Goal: Transaction & Acquisition: Purchase product/service

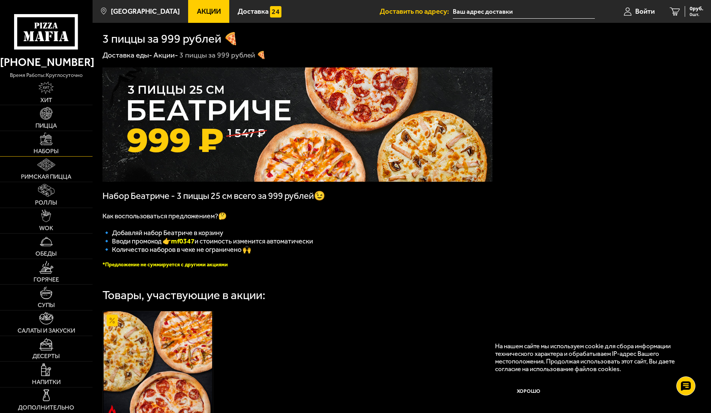
click at [53, 147] on link "Наборы" at bounding box center [46, 143] width 92 height 25
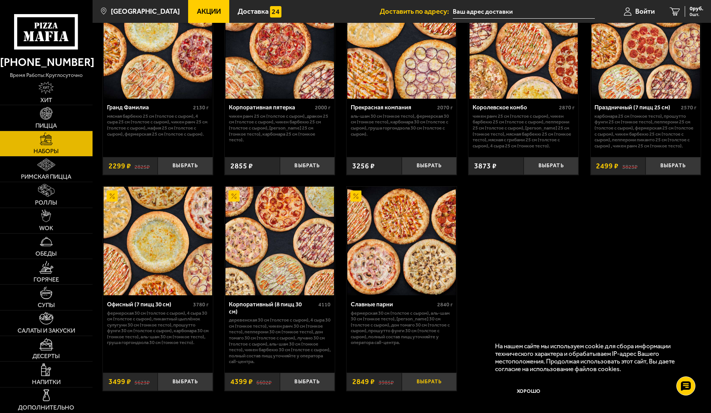
scroll to position [1066, 0]
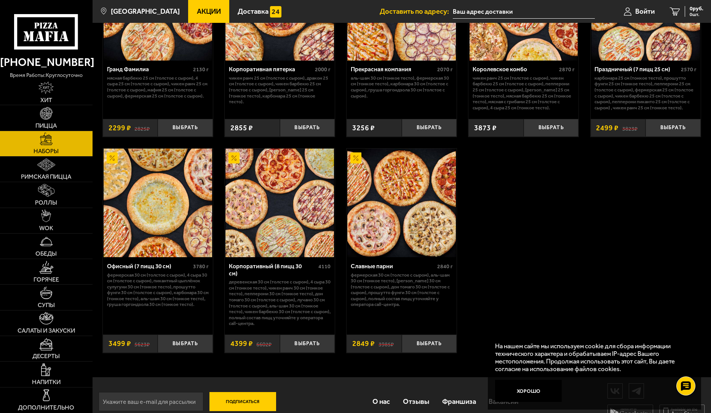
click at [190, 236] on img at bounding box center [158, 202] width 108 height 108
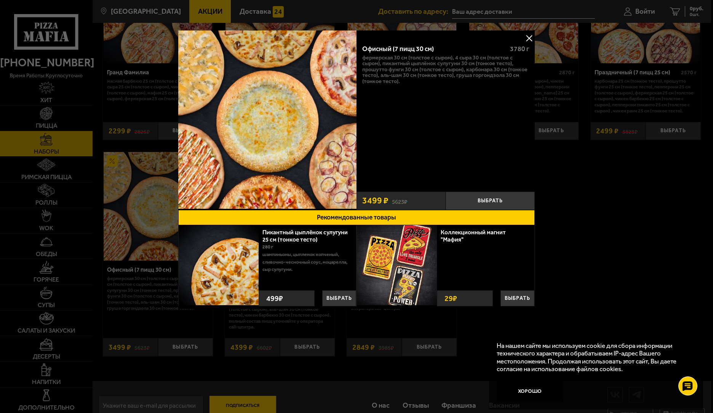
click at [526, 40] on button at bounding box center [528, 37] width 11 height 11
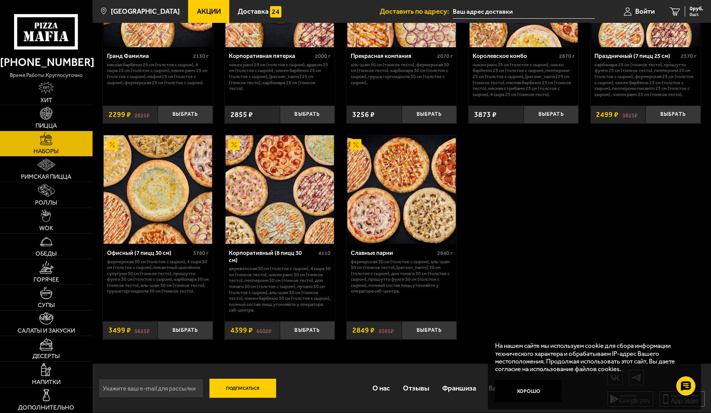
scroll to position [893, 0]
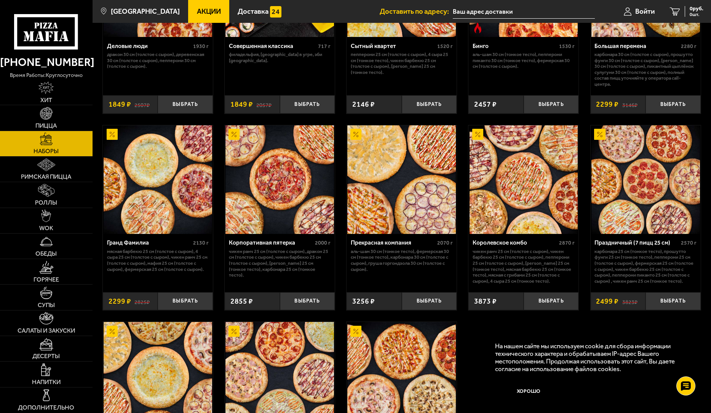
click at [45, 346] on img at bounding box center [46, 344] width 14 height 13
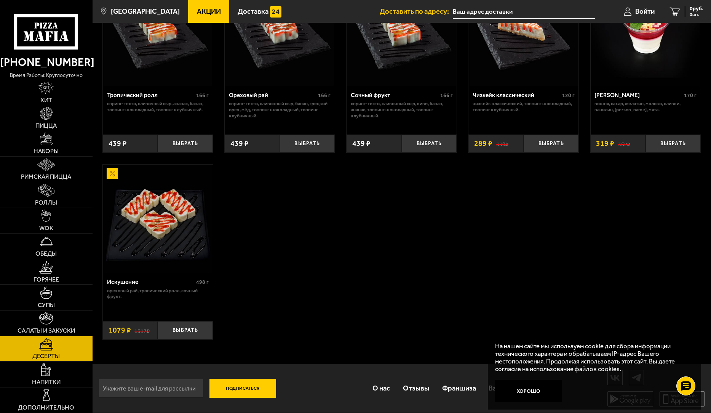
scroll to position [167, 0]
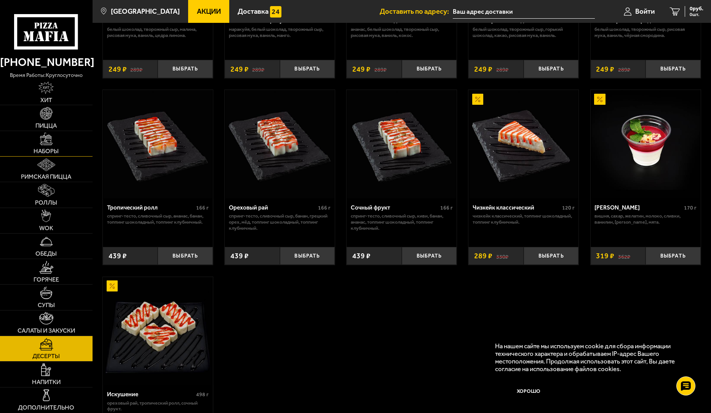
click at [44, 147] on link "Наборы" at bounding box center [46, 143] width 92 height 25
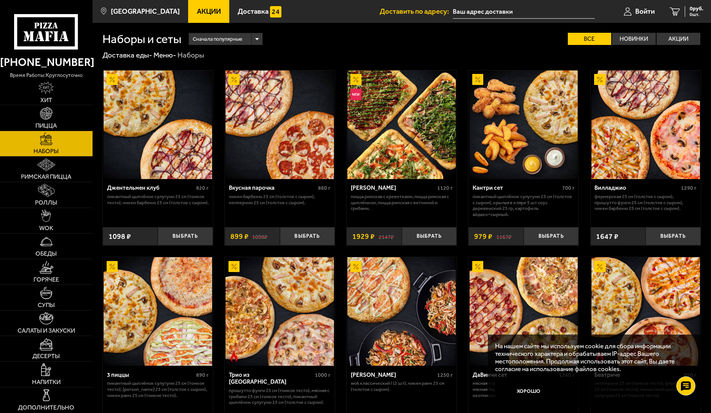
click at [413, 122] on img at bounding box center [401, 124] width 108 height 108
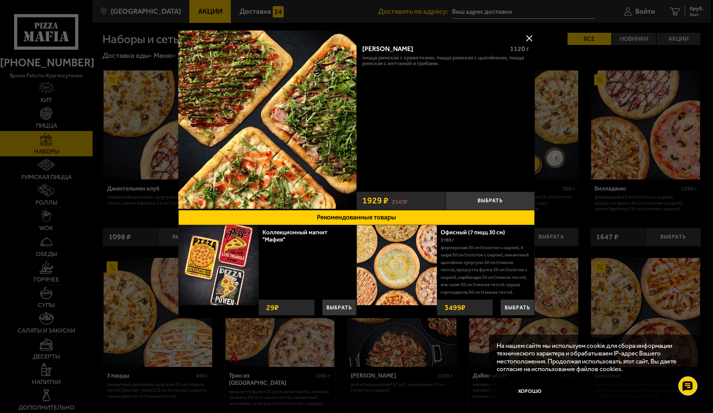
click at [331, 94] on img at bounding box center [267, 119] width 178 height 178
click at [529, 40] on button at bounding box center [528, 37] width 11 height 11
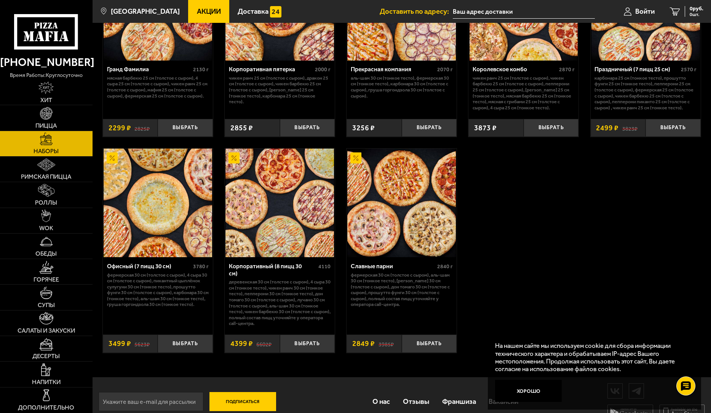
scroll to position [1083, 0]
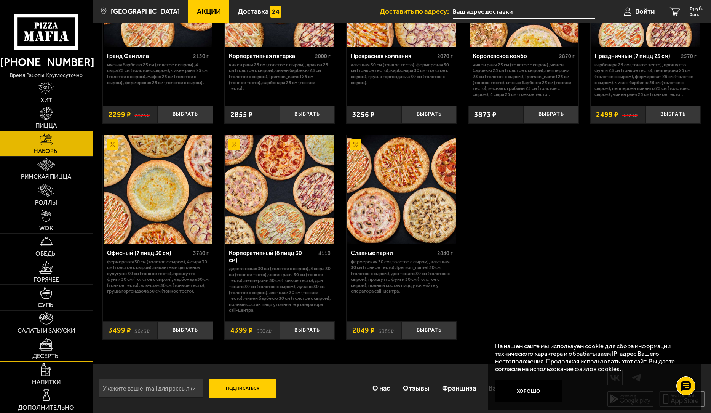
click at [48, 346] on img at bounding box center [46, 344] width 14 height 13
